Goal: Book appointment/travel/reservation

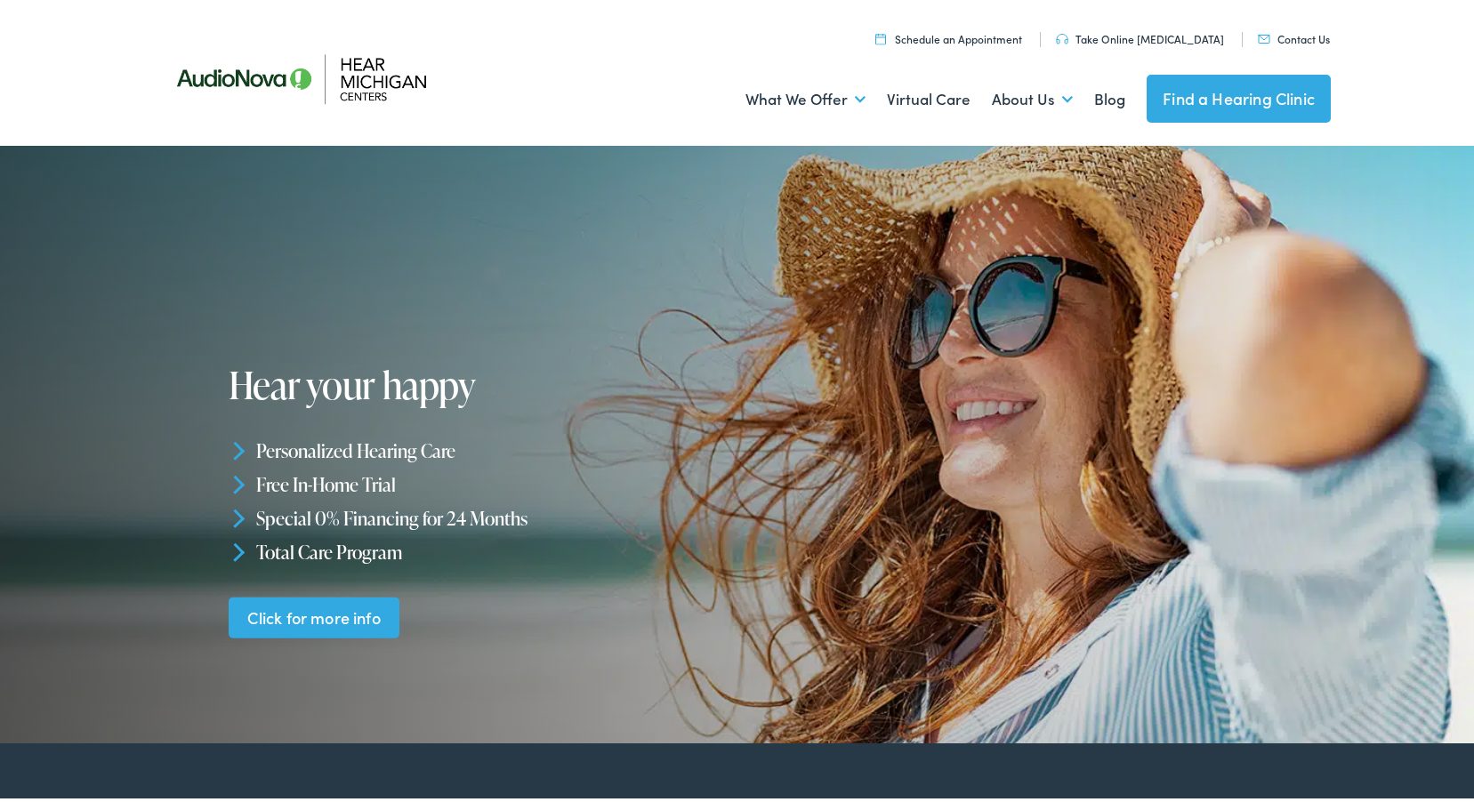
click at [1306, 31] on link "Contact Us" at bounding box center [1294, 35] width 72 height 15
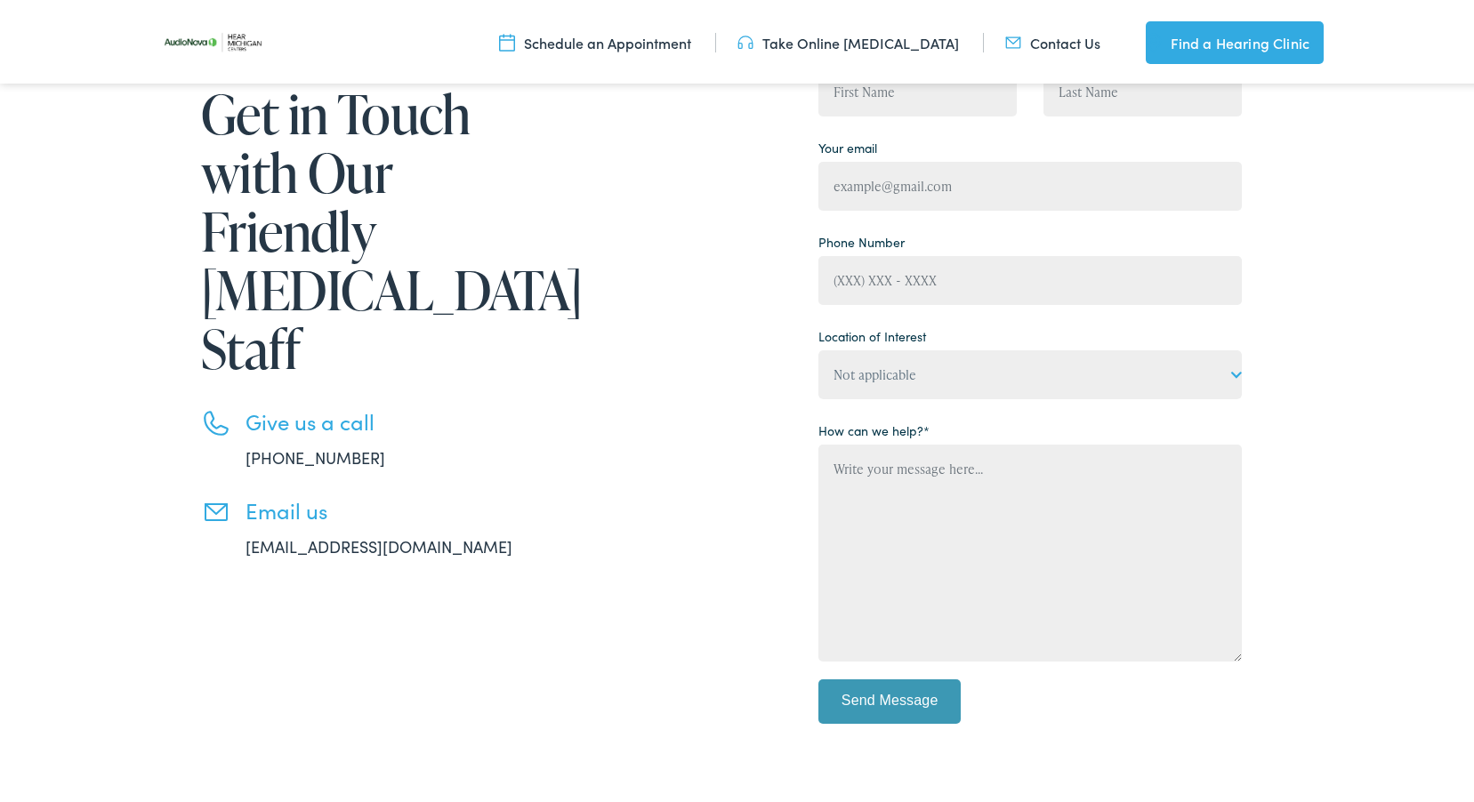
scroll to position [623, 0]
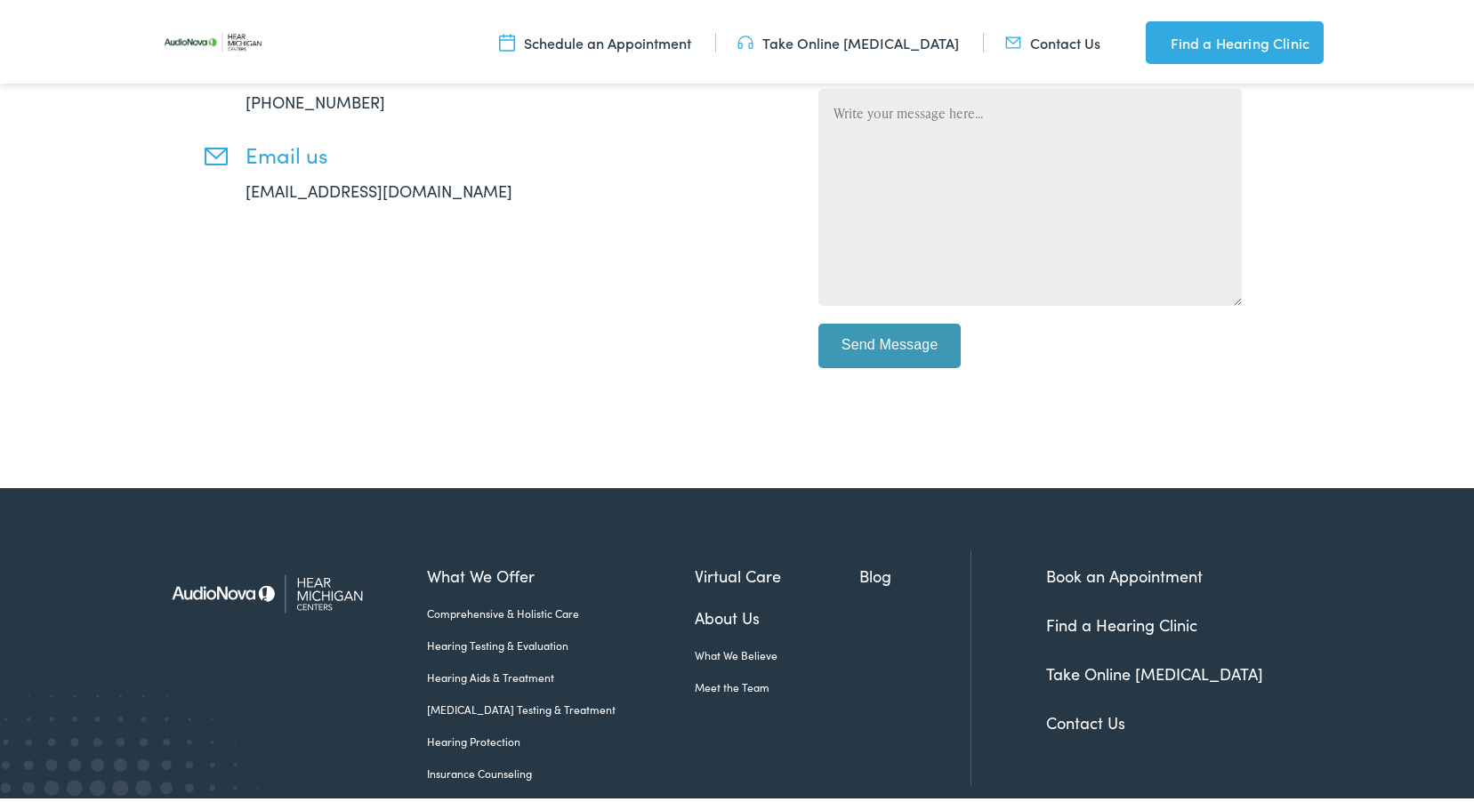
click at [1129, 571] on link "Book an Appointment" at bounding box center [1124, 572] width 157 height 22
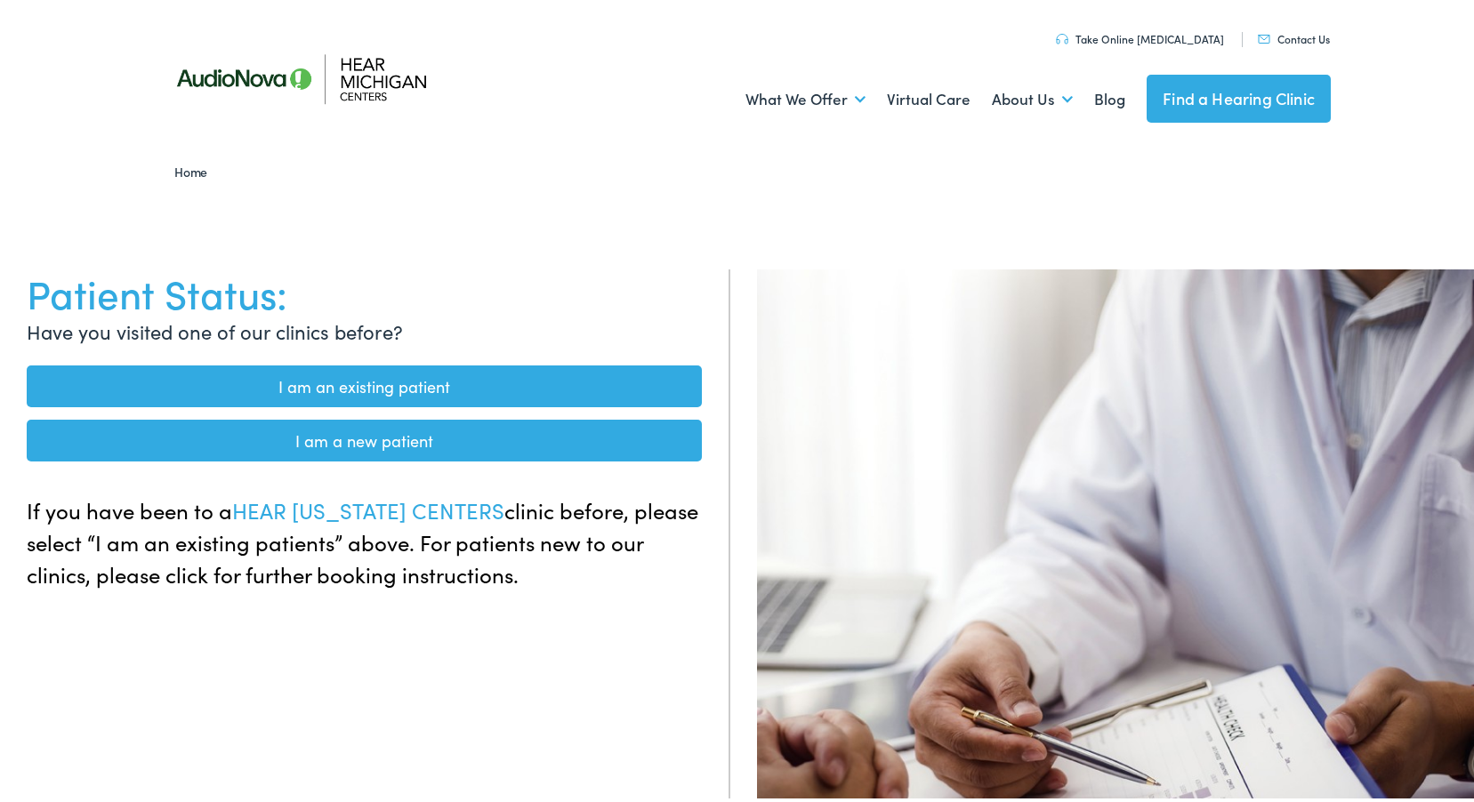
click at [398, 438] on link "I am a new patient" at bounding box center [364, 437] width 675 height 42
